Goal: Information Seeking & Learning: Learn about a topic

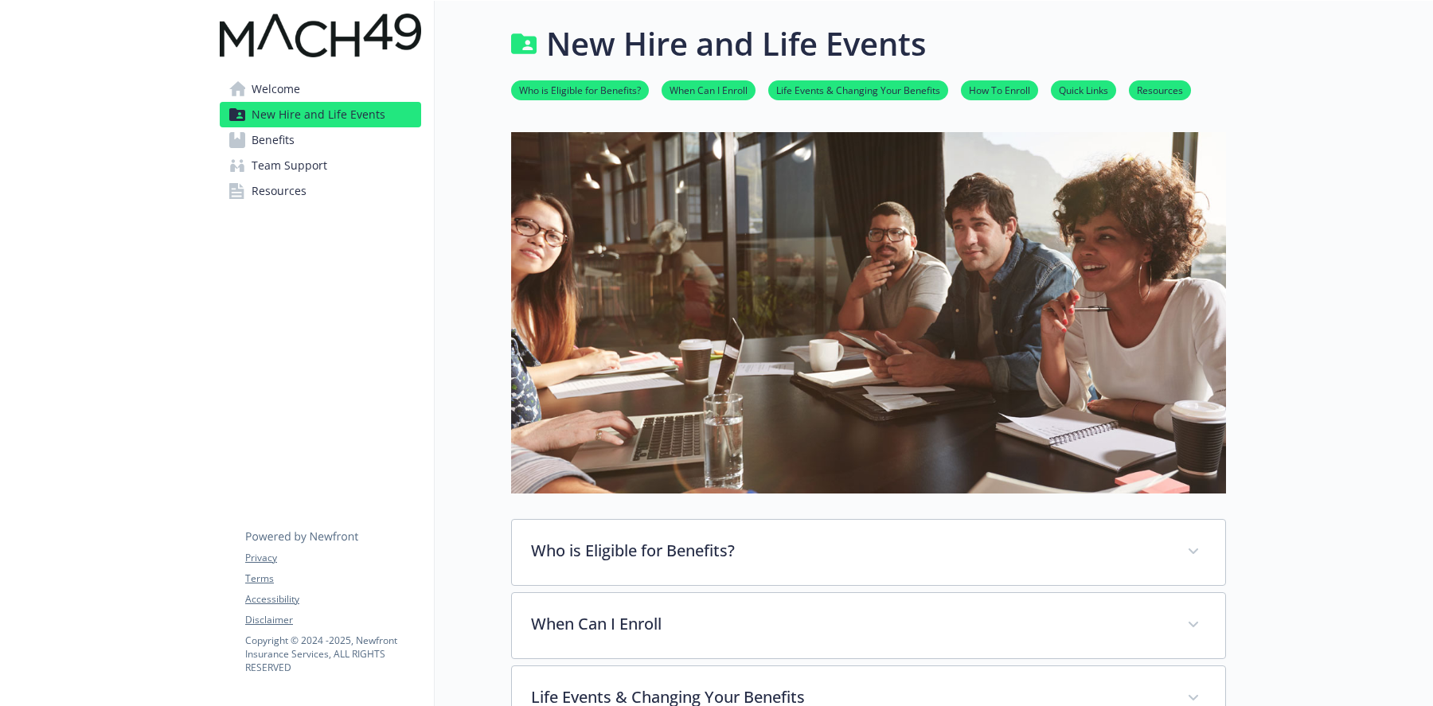
scroll to position [585, 0]
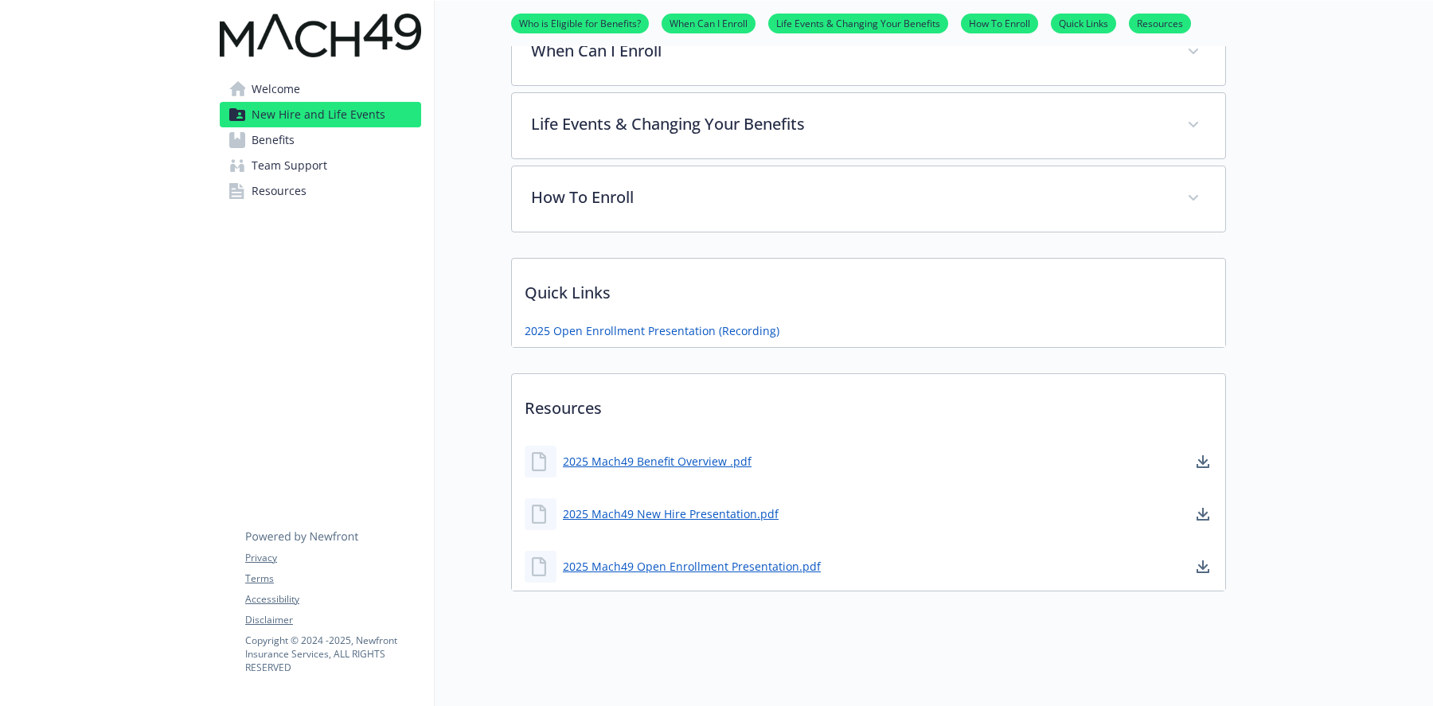
click at [248, 141] on link "Benefits" at bounding box center [320, 139] width 201 height 25
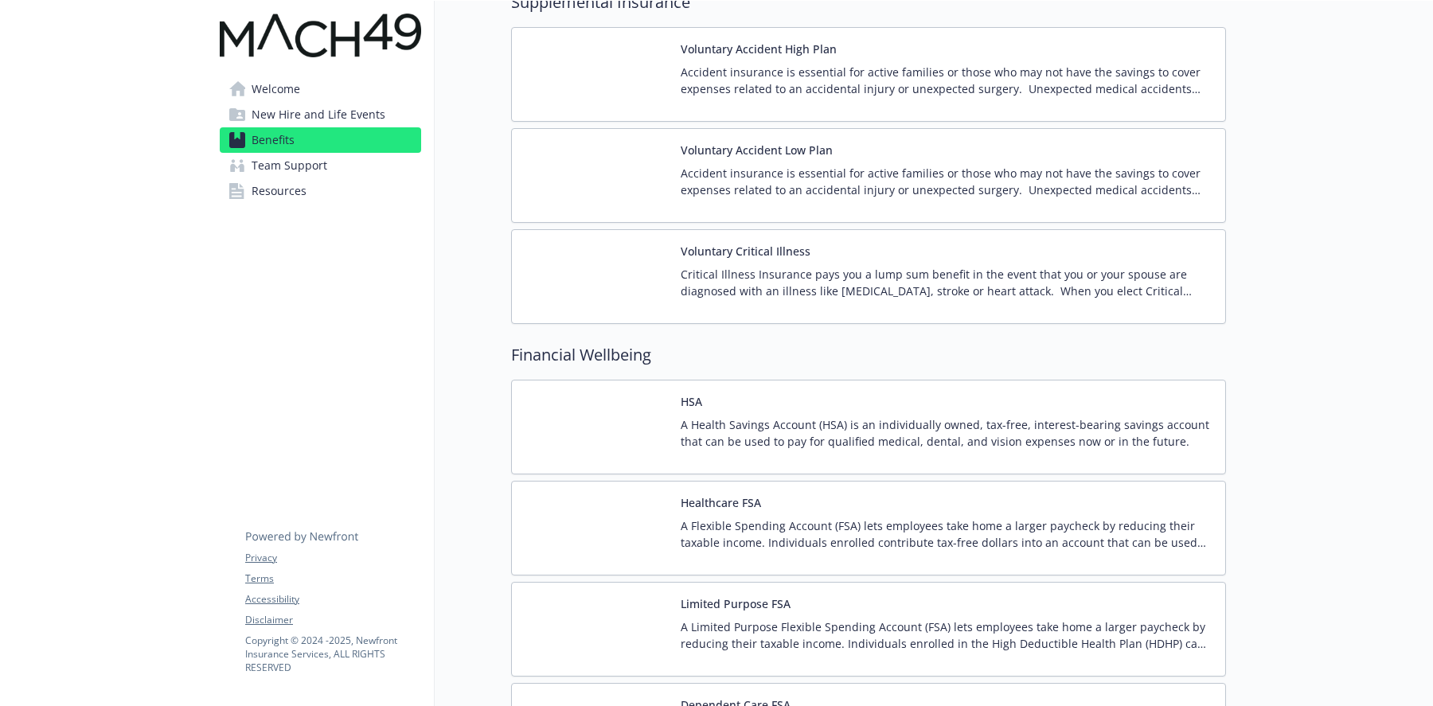
scroll to position [1816, 0]
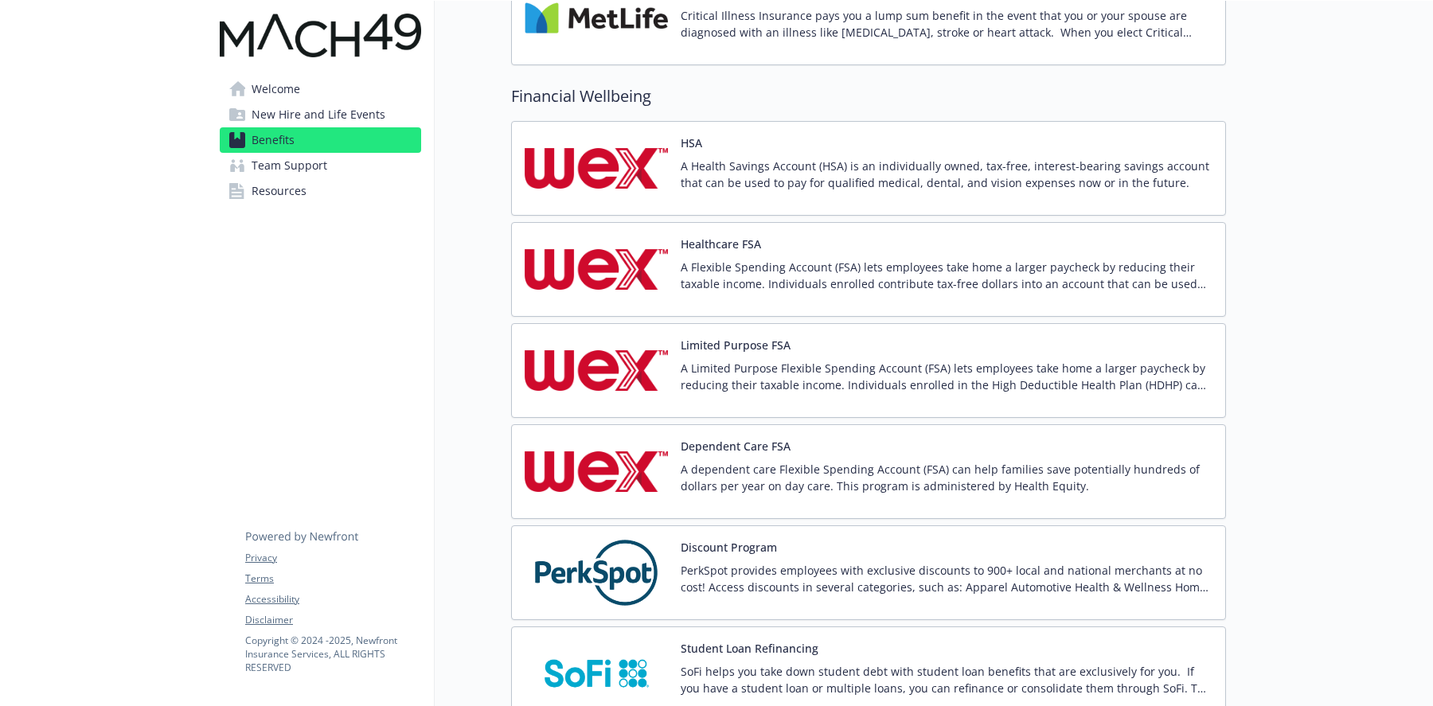
click at [706, 381] on p "A Limited Purpose Flexible Spending Account (FSA) lets employees take home a la…" at bounding box center [947, 376] width 532 height 33
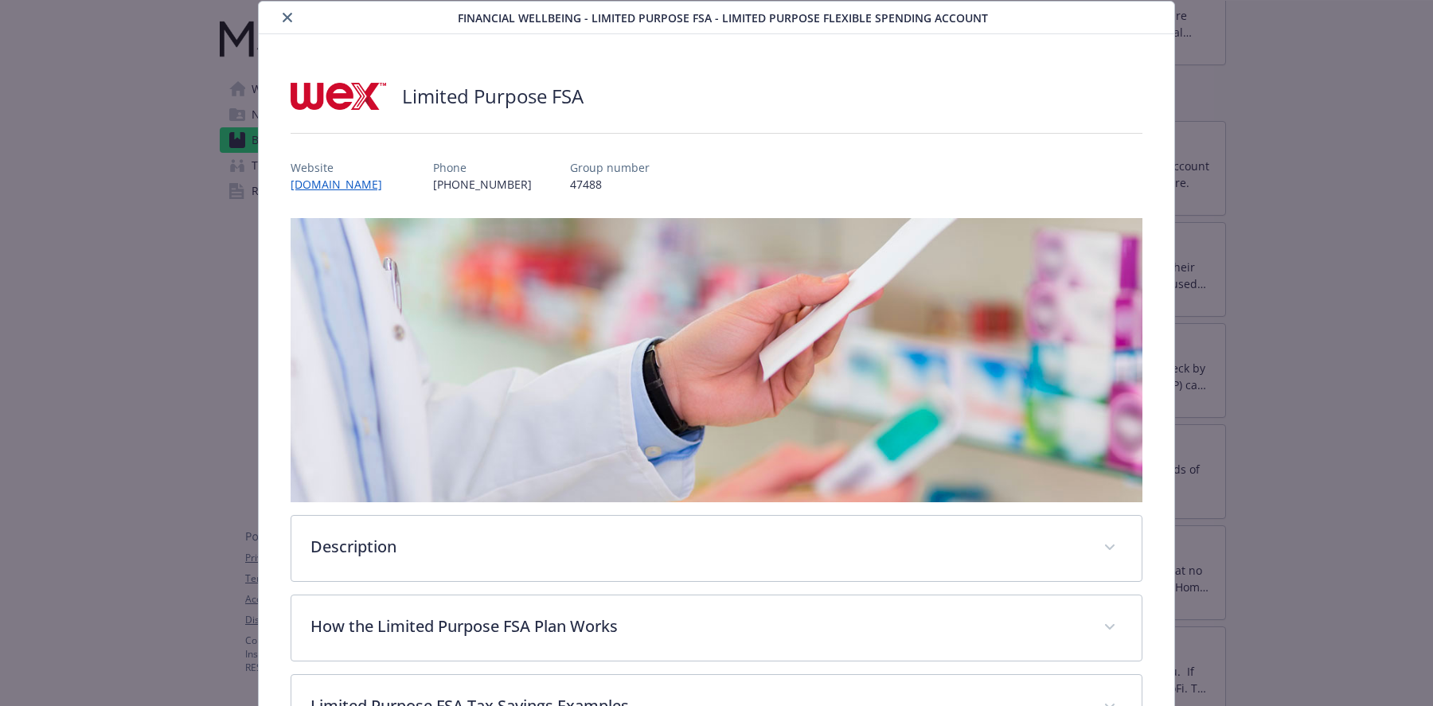
scroll to position [331, 0]
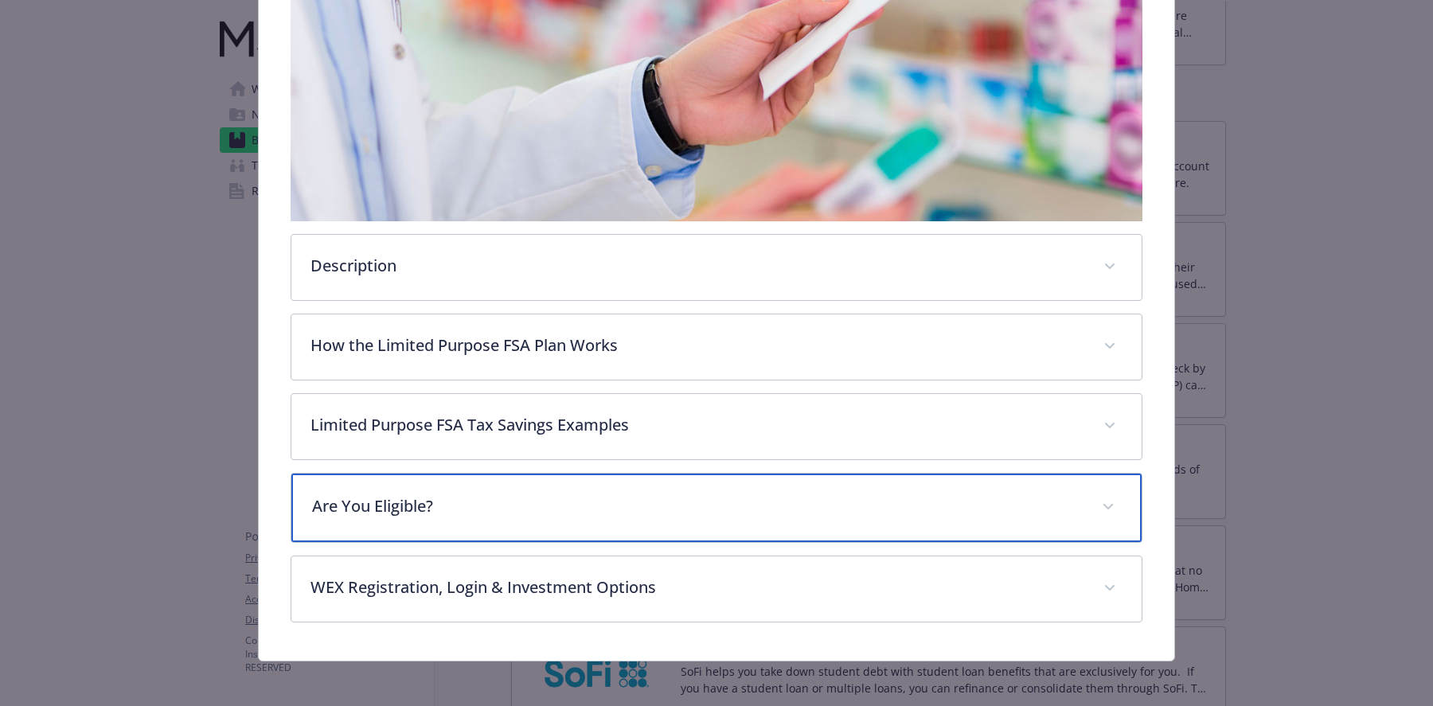
click at [591, 494] on p "Are You Eligible?" at bounding box center [697, 506] width 770 height 24
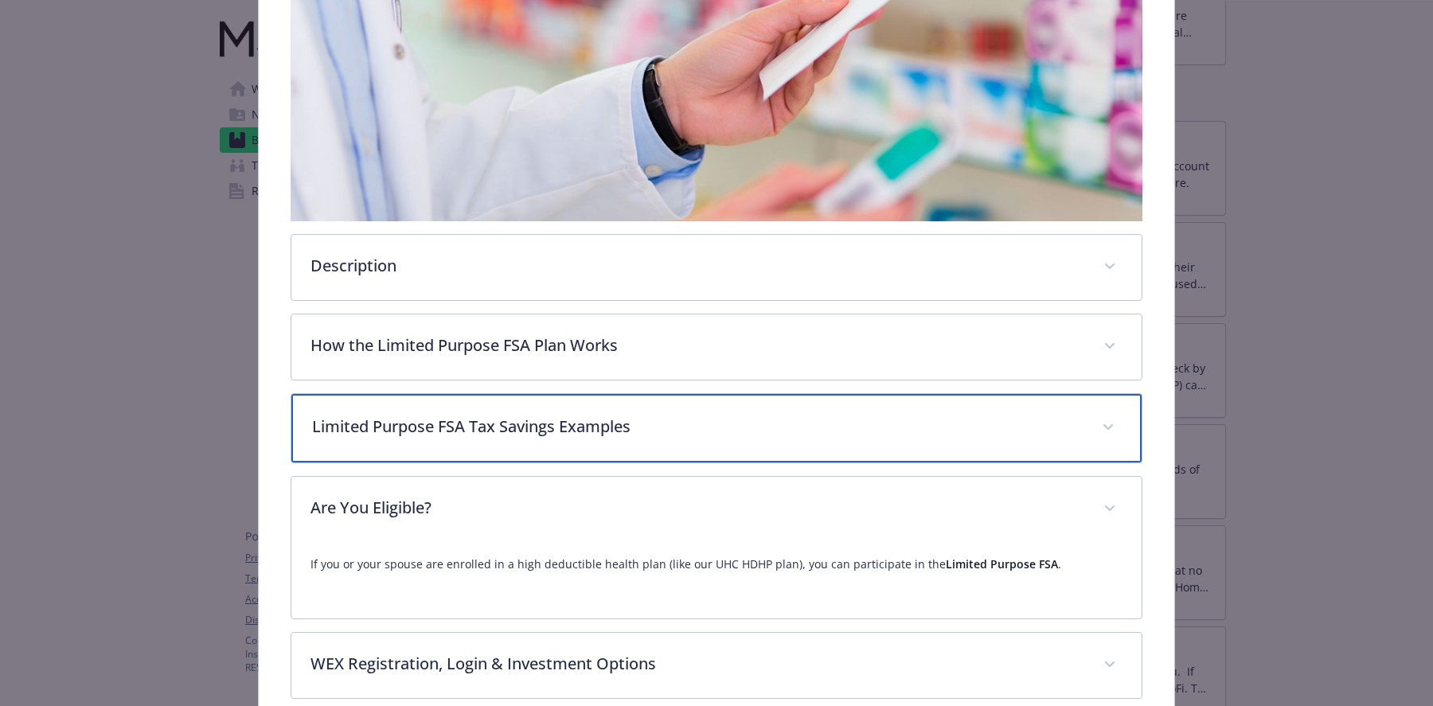
click at [554, 440] on div "Limited Purpose FSA Tax Savings Examples" at bounding box center [716, 428] width 850 height 68
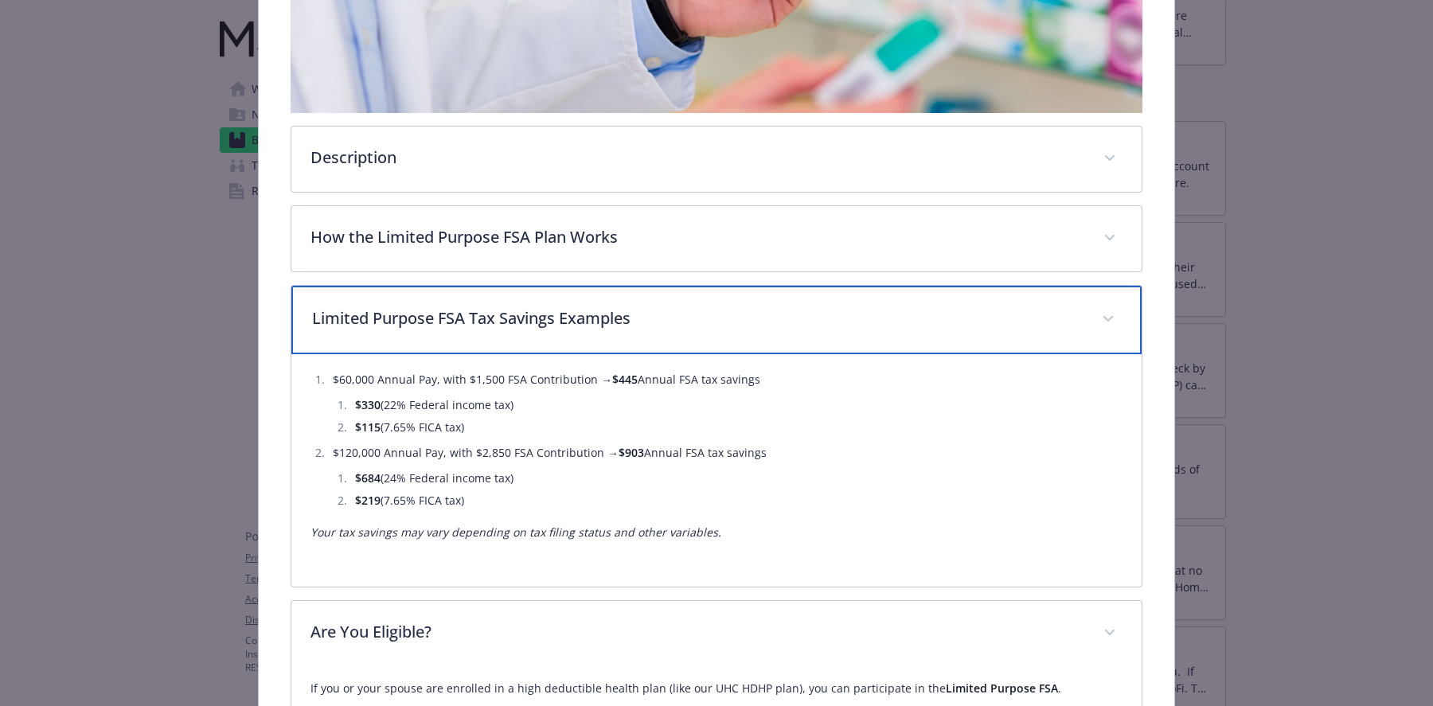
scroll to position [505, 0]
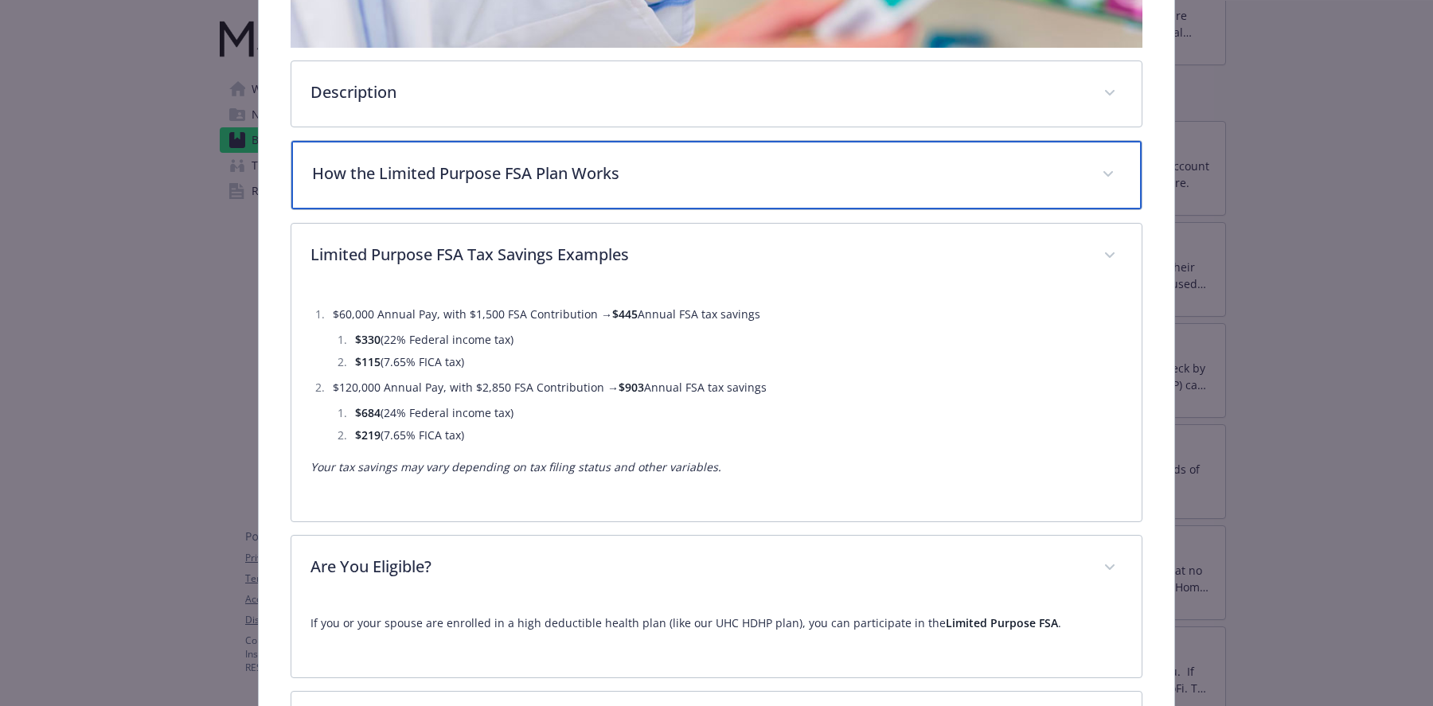
click at [418, 166] on p "How the Limited Purpose FSA Plan Works" at bounding box center [697, 174] width 770 height 24
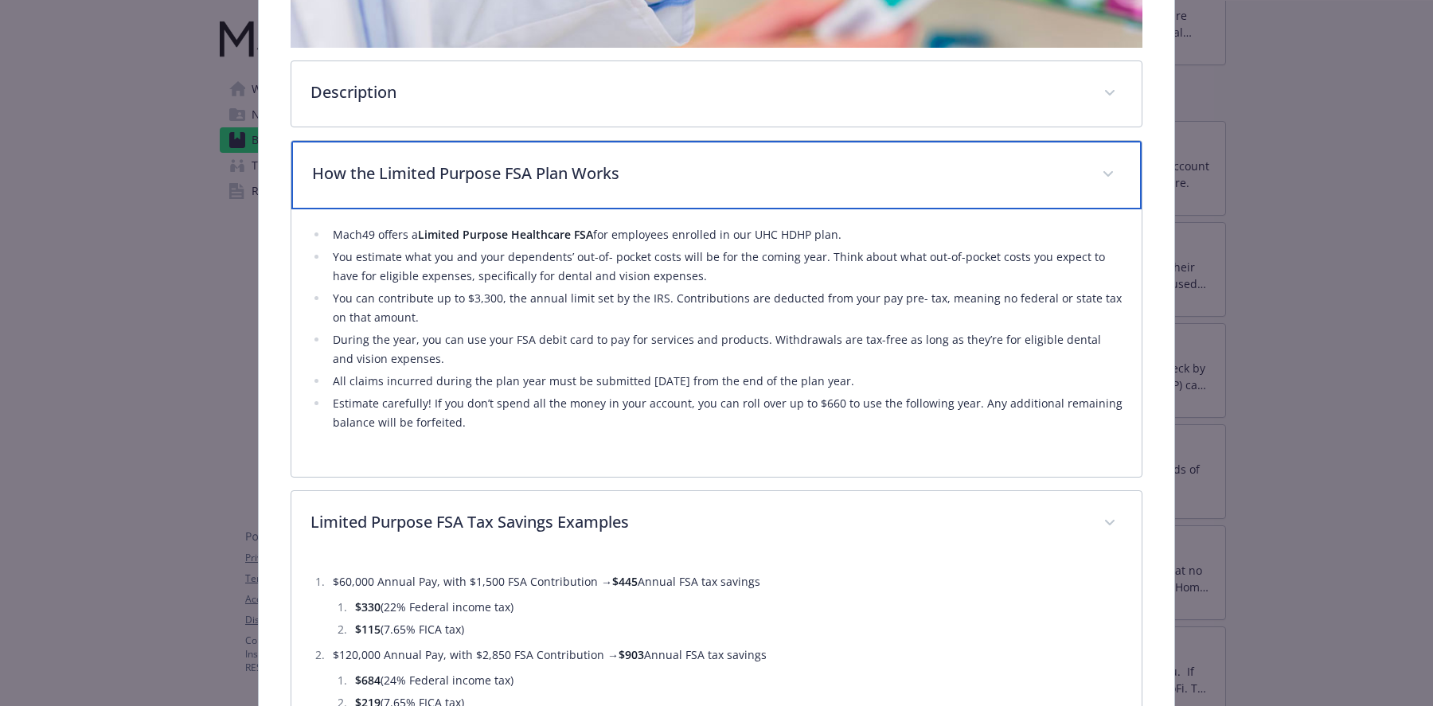
click at [419, 166] on p "How the Limited Purpose FSA Plan Works" at bounding box center [697, 174] width 770 height 24
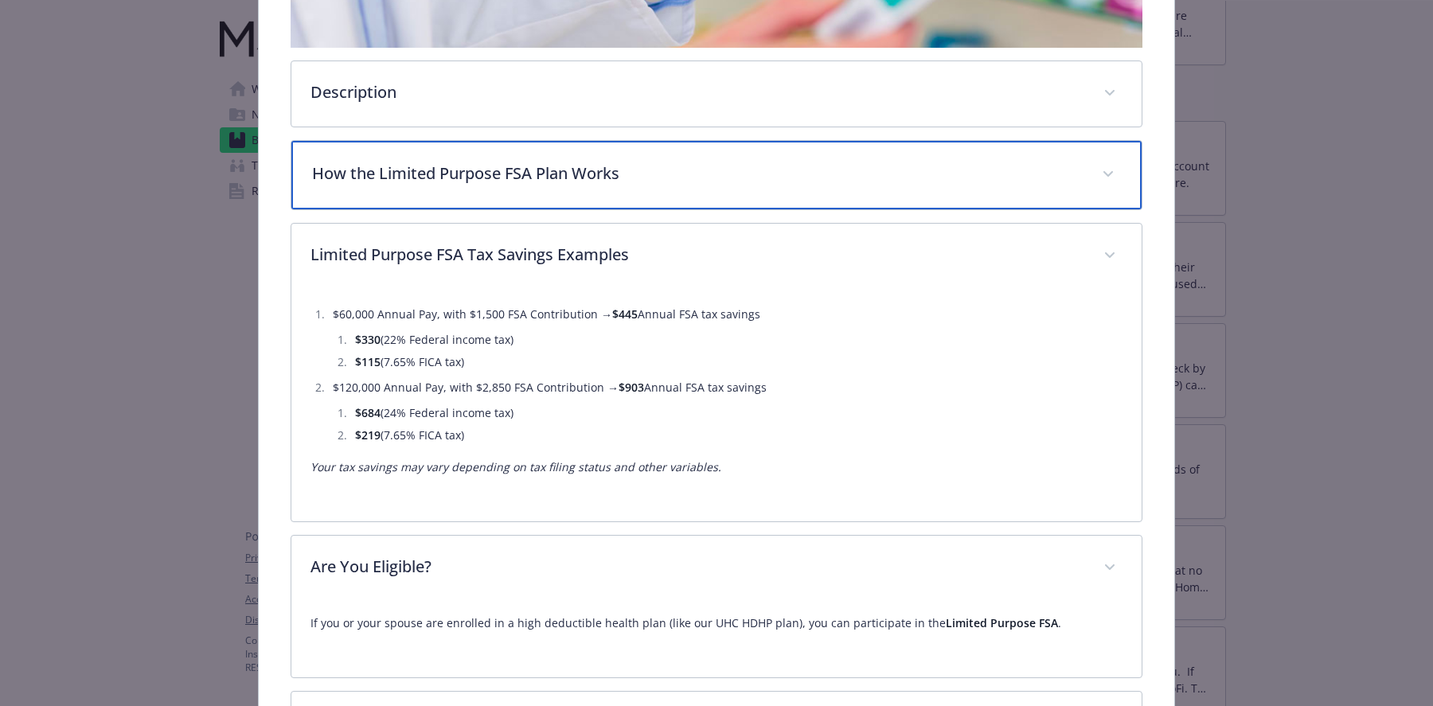
scroll to position [643, 0]
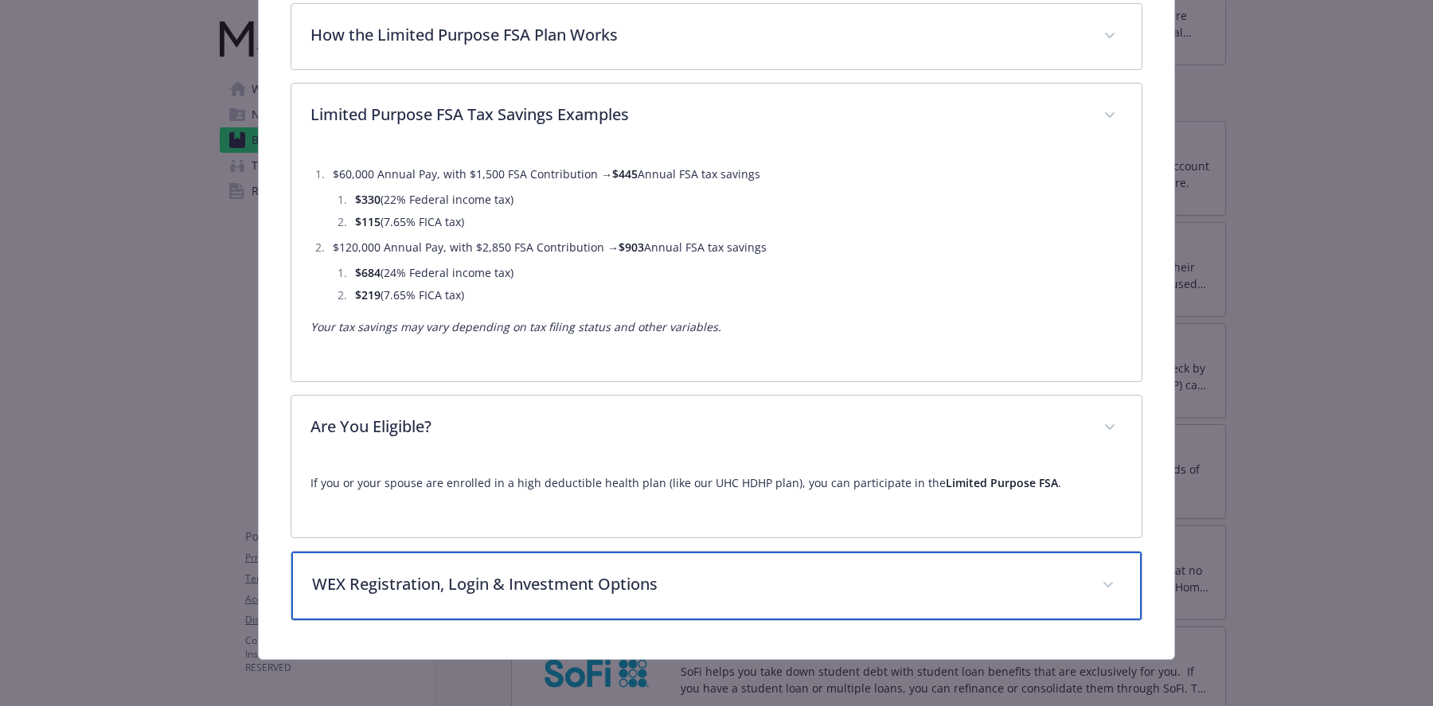
click at [581, 580] on p "WEX Registration, Login & Investment Options" at bounding box center [697, 584] width 770 height 24
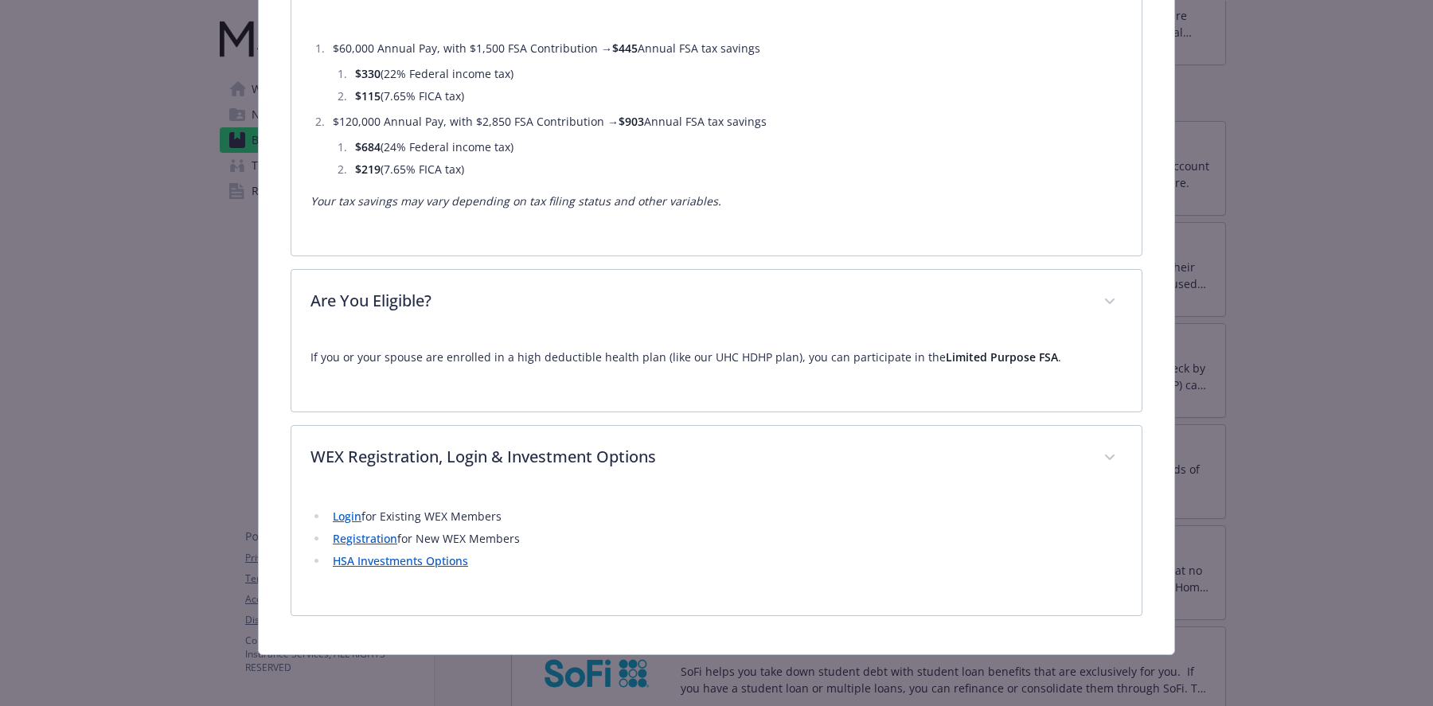
scroll to position [764, 0]
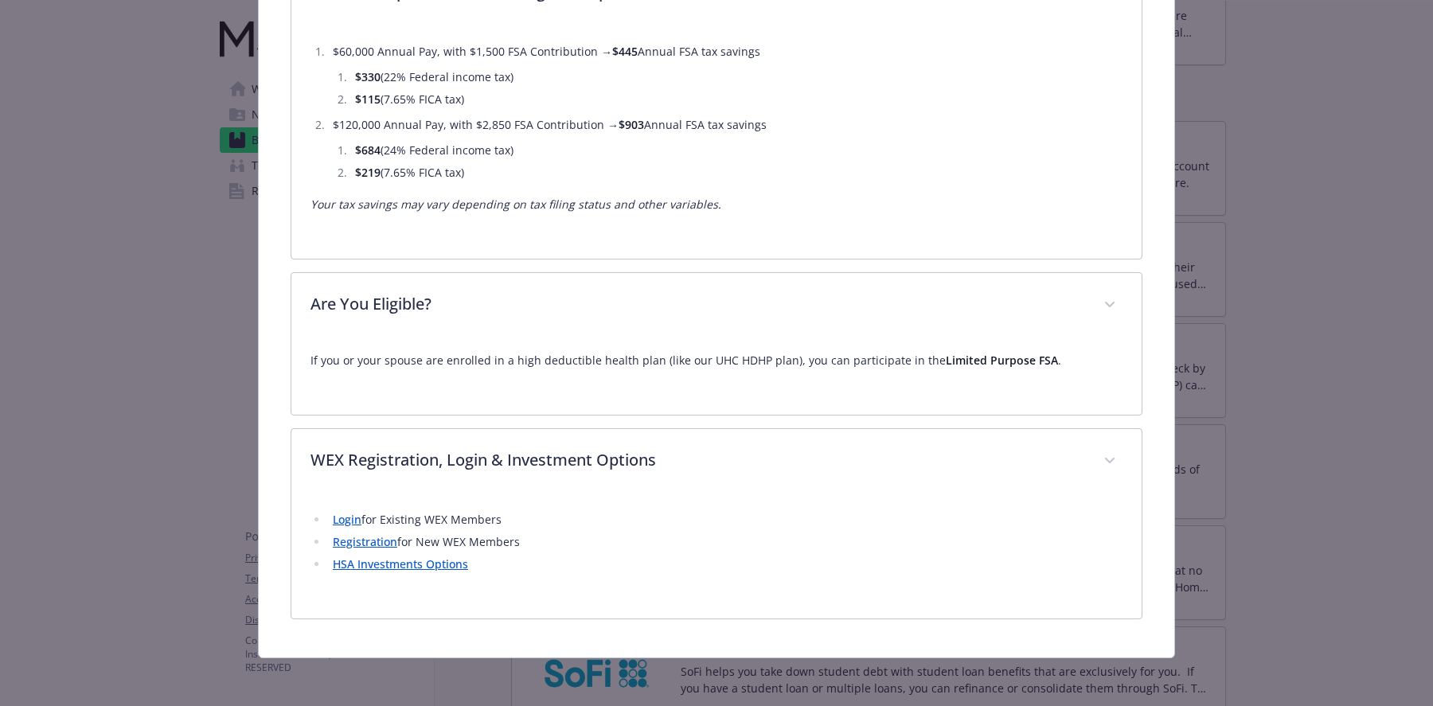
drag, startPoint x: 510, startPoint y: 517, endPoint x: 299, endPoint y: 520, distance: 211.0
click at [299, 520] on div "Login for Existing WEX Members Registration for New WEX Members HSA Investments…" at bounding box center [716, 556] width 850 height 124
copy li "Login for Existing WEX Members"
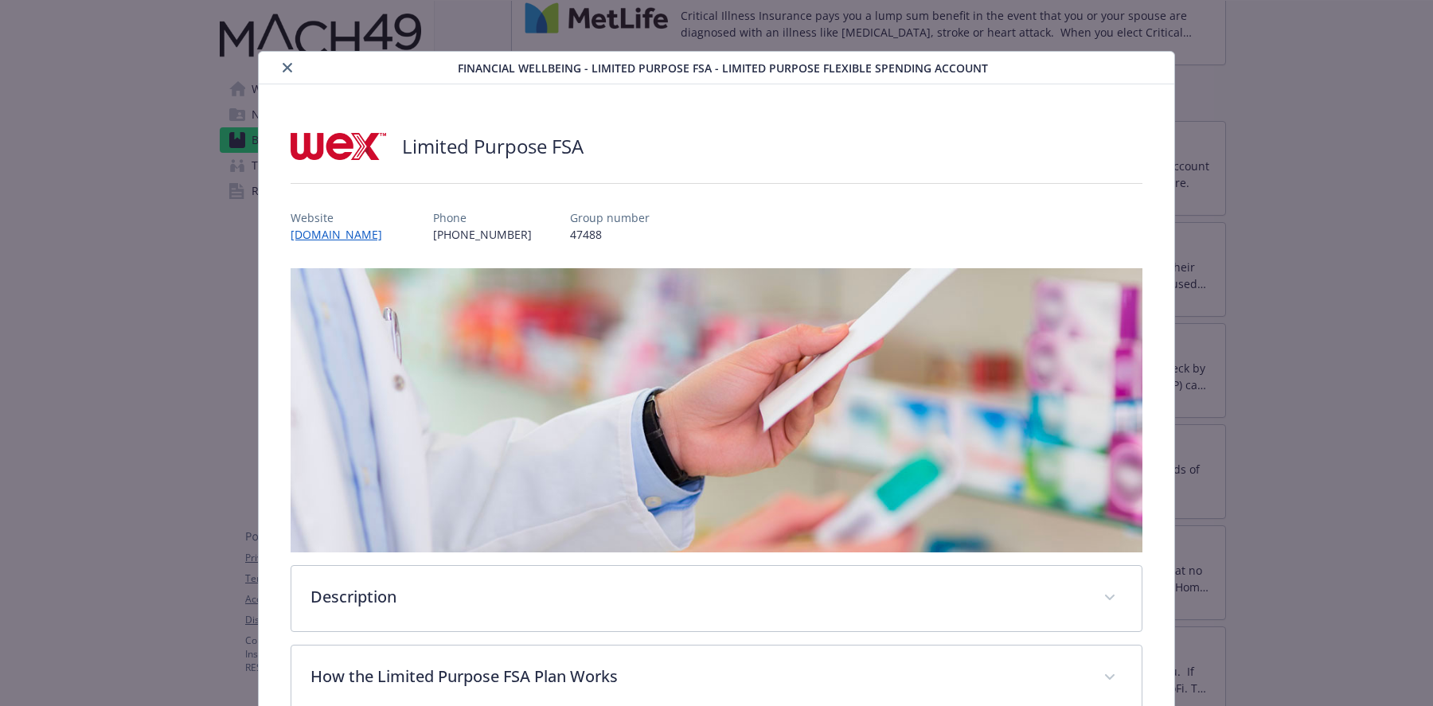
scroll to position [20, 0]
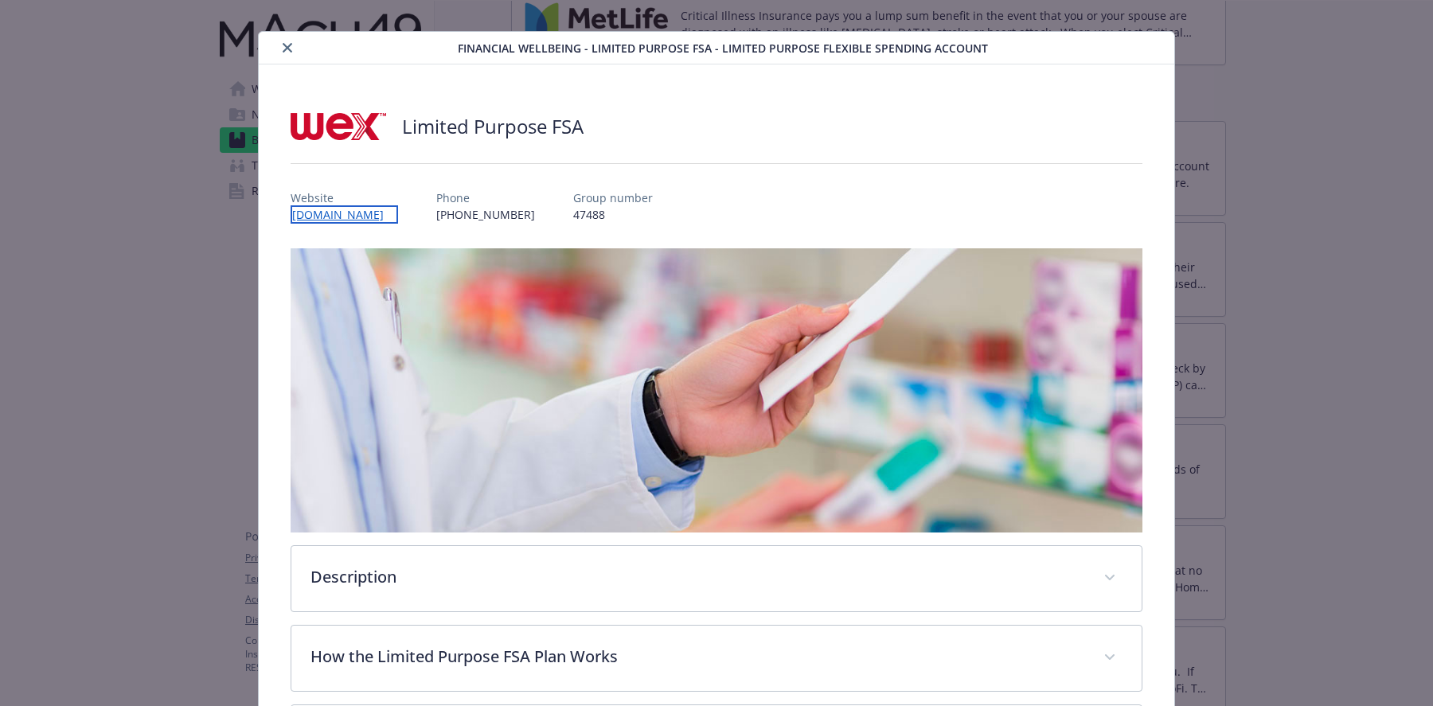
click at [353, 216] on link "[DOMAIN_NAME]" at bounding box center [344, 214] width 107 height 18
